Goal: Information Seeking & Learning: Learn about a topic

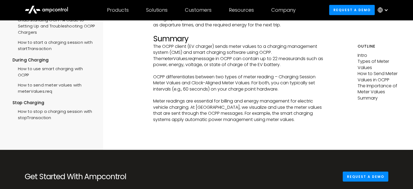
scroll to position [1602, 0]
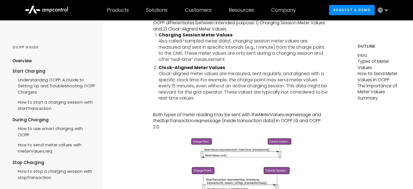
scroll to position [272, 0]
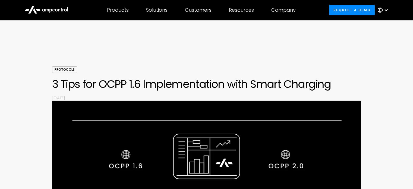
click at [410, 96] on div "Protocols 3 Tips for OCPP 1.6 Implementation with Smart Charging By [DATE]" at bounding box center [206, 187] width 413 height 243
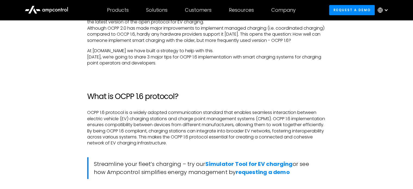
scroll to position [407, 0]
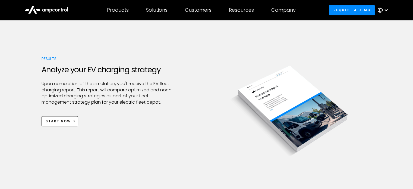
scroll to position [543, 0]
